Goal: Navigation & Orientation: Understand site structure

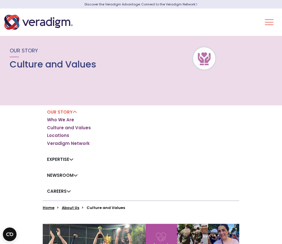
scroll to position [73, 0]
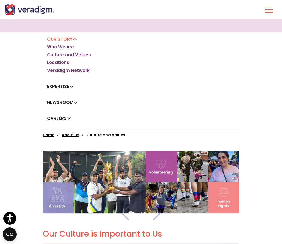
click at [64, 48] on link "Who We Are" at bounding box center [60, 47] width 27 height 6
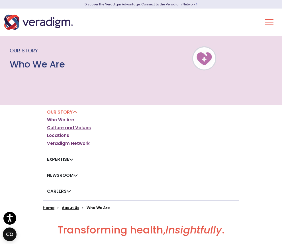
click at [65, 126] on link "Culture and Values" at bounding box center [69, 128] width 44 height 6
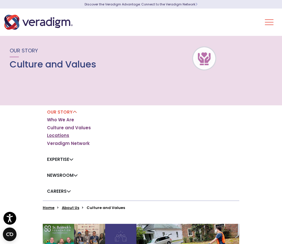
click at [56, 137] on link "Locations" at bounding box center [58, 136] width 22 height 6
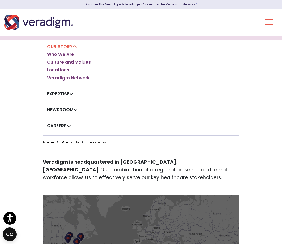
scroll to position [30, 0]
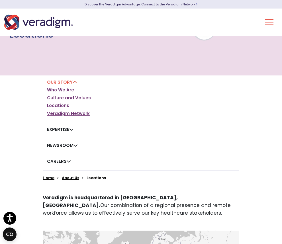
click at [71, 113] on link "Veradigm Network" at bounding box center [68, 114] width 43 height 6
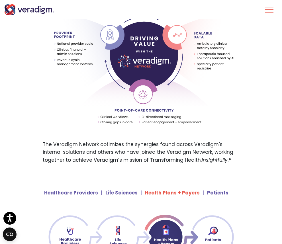
scroll to position [355, 0]
